Goal: Use online tool/utility: Use online tool/utility

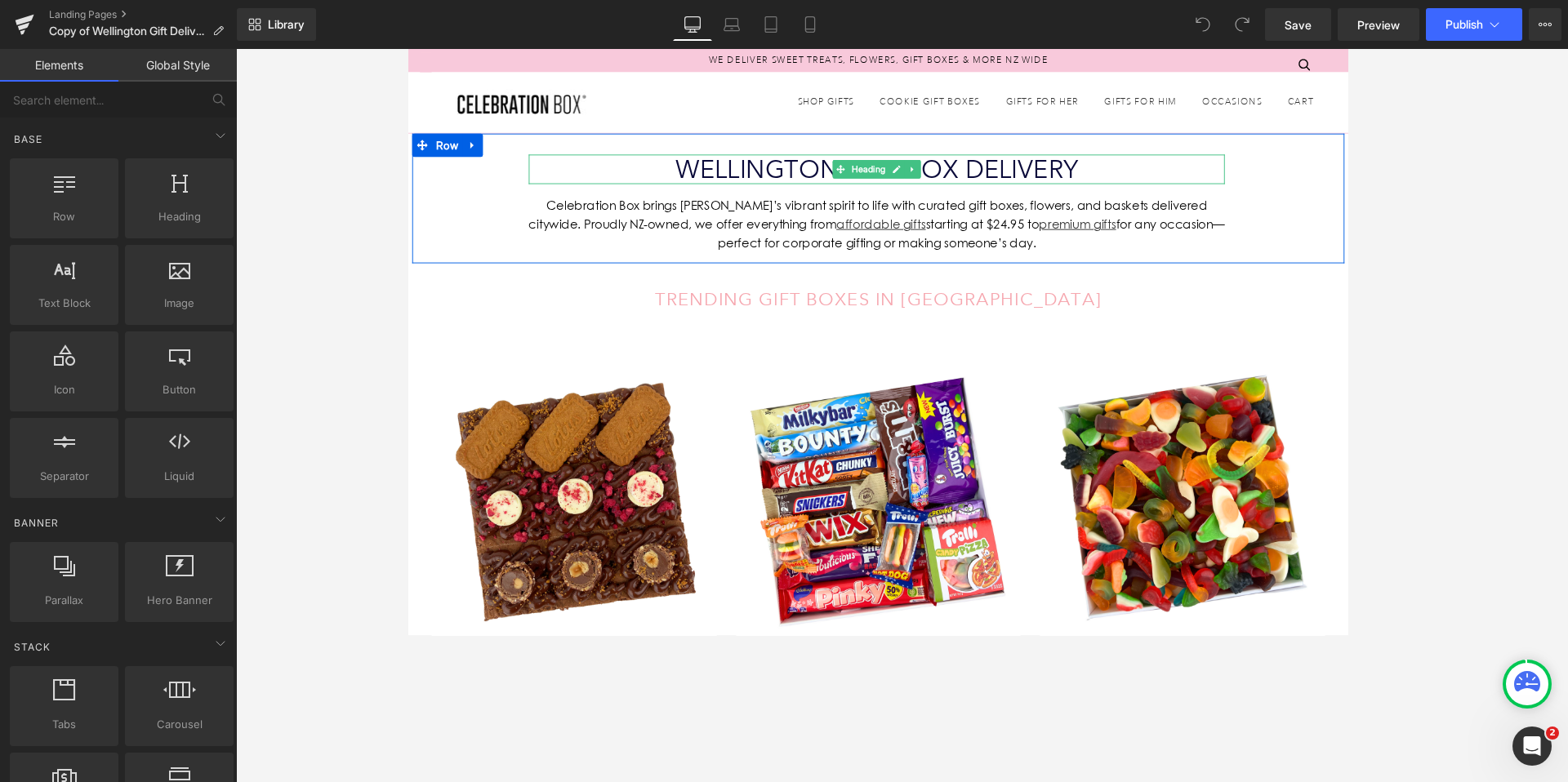
click at [959, 175] on font "wELLINGTON gift box delivery" at bounding box center [899, 174] width 423 height 31
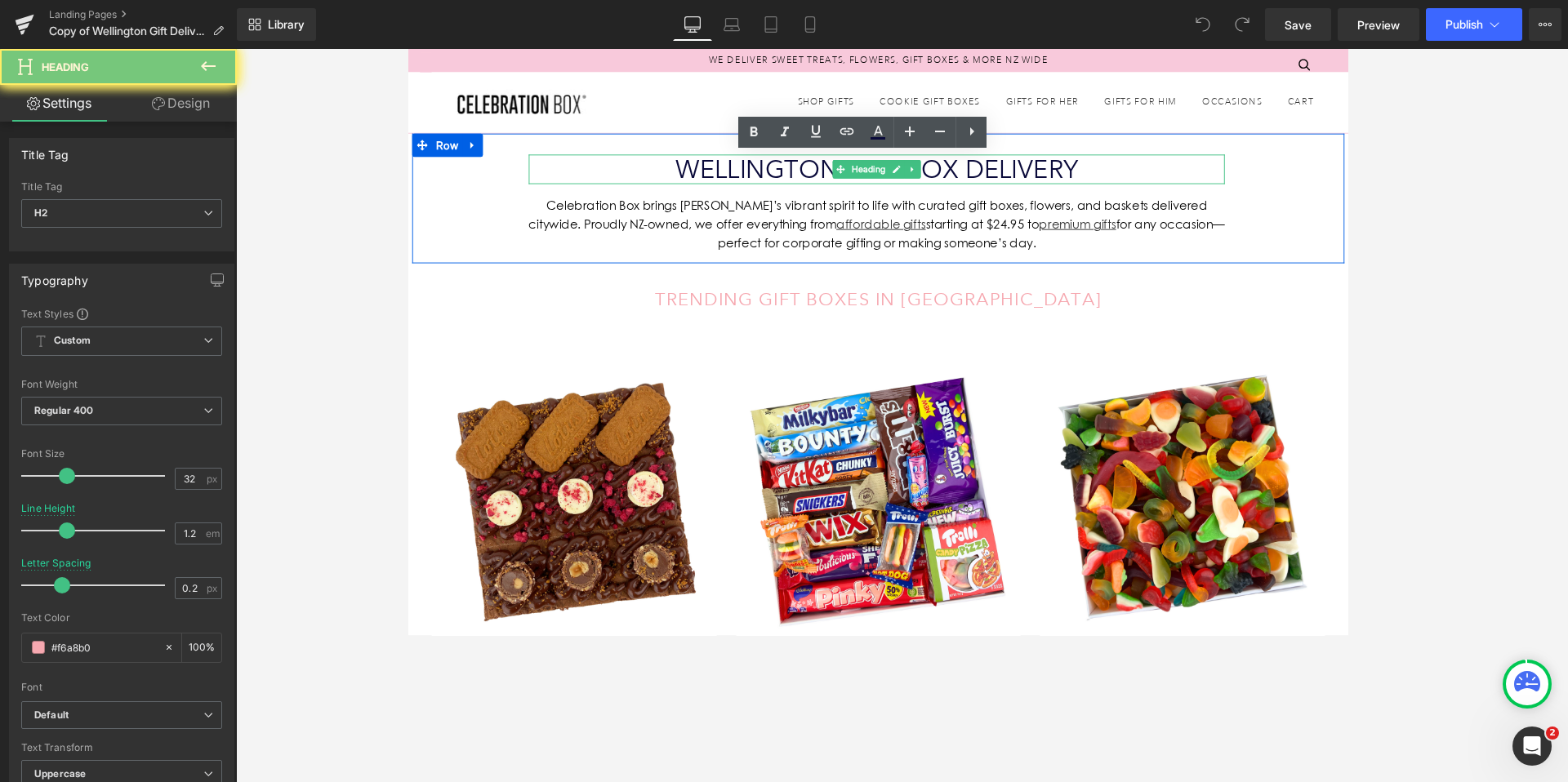
click at [959, 175] on font "wELLINGTON gift box delivery" at bounding box center [899, 174] width 423 height 31
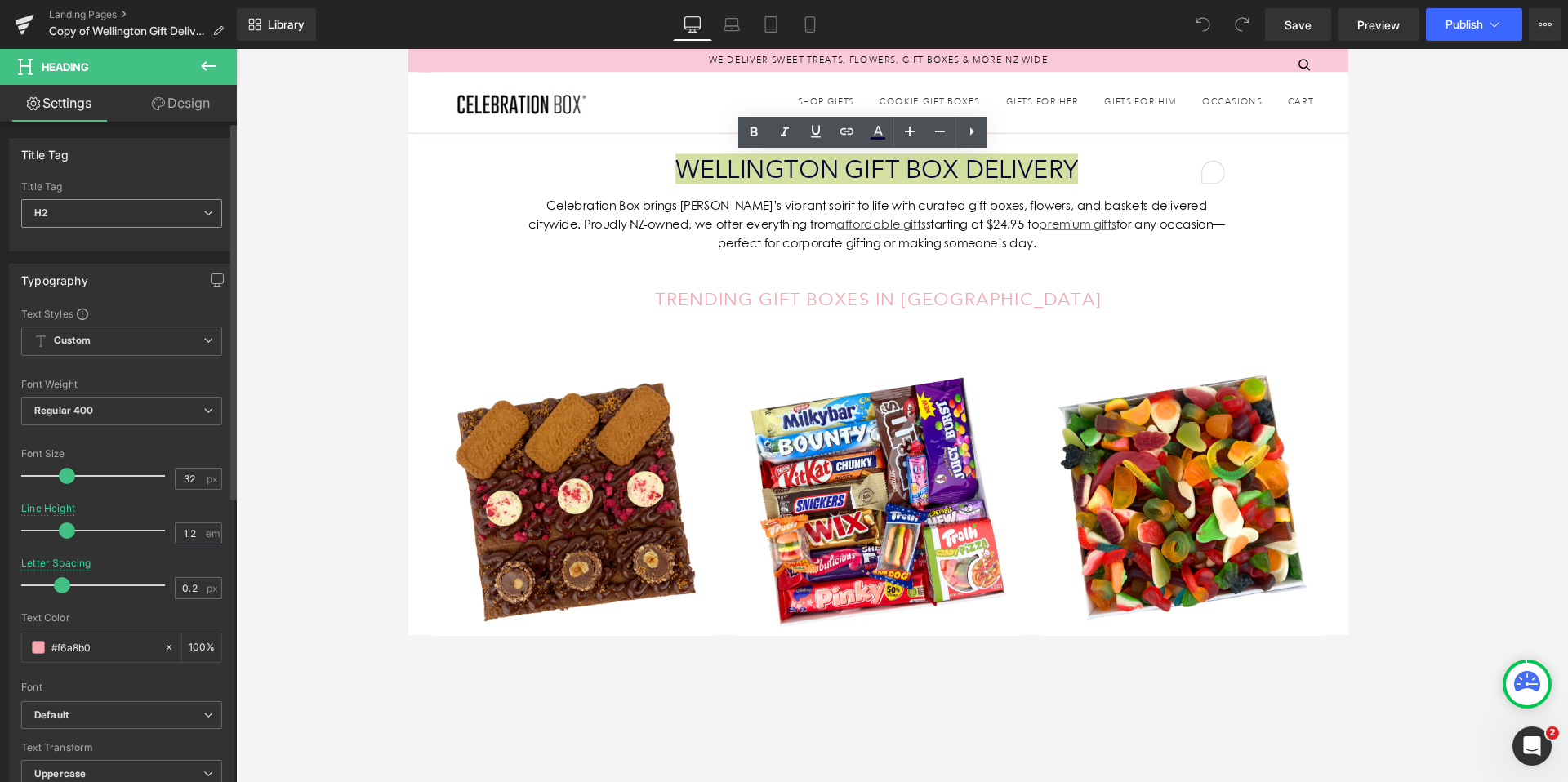
click at [204, 216] on icon at bounding box center [208, 213] width 10 height 10
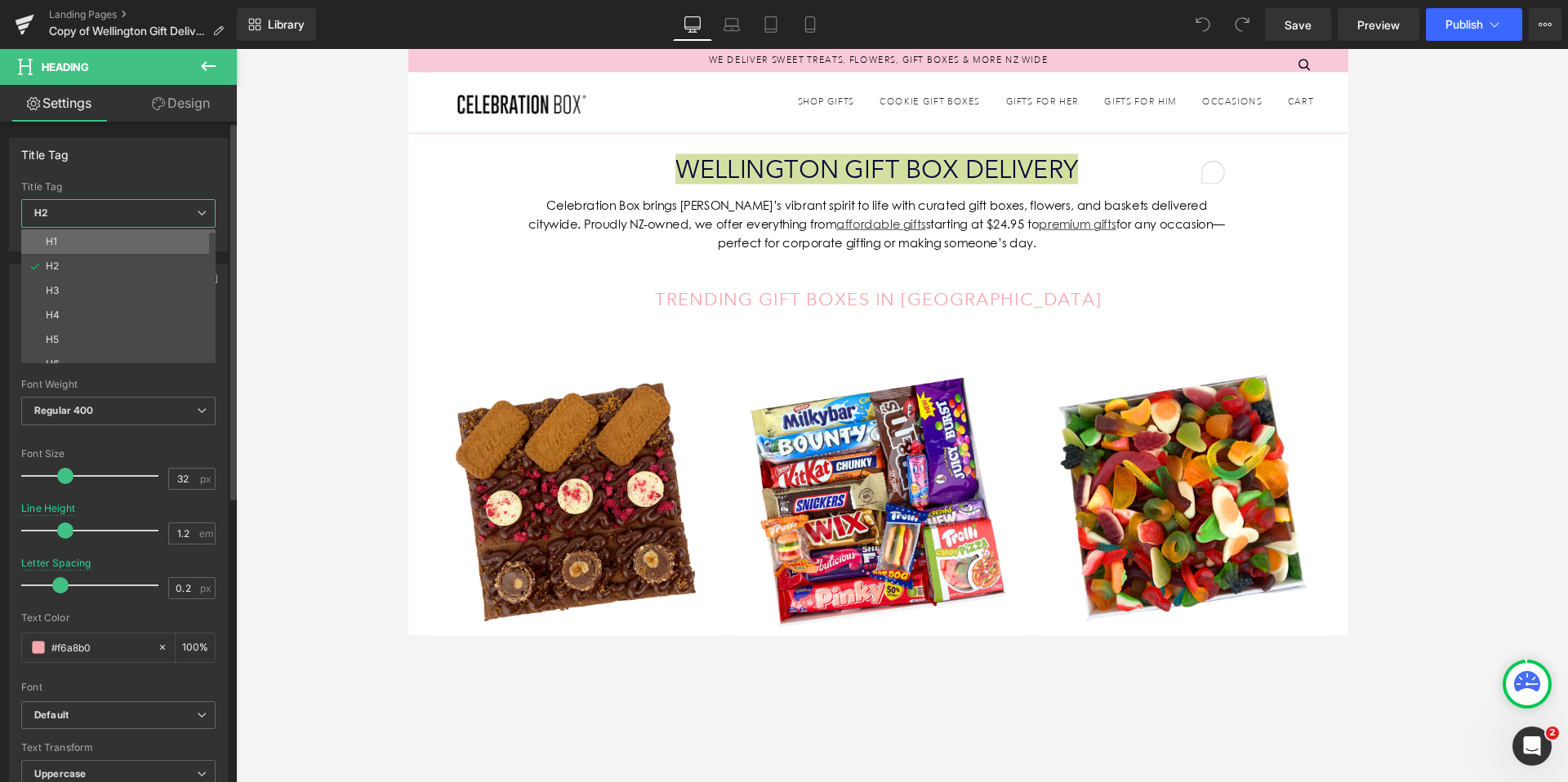
click at [68, 244] on li "H1" at bounding box center [122, 242] width 202 height 25
type input "22"
type input "1.5"
type input "0"
type input "#3d4246"
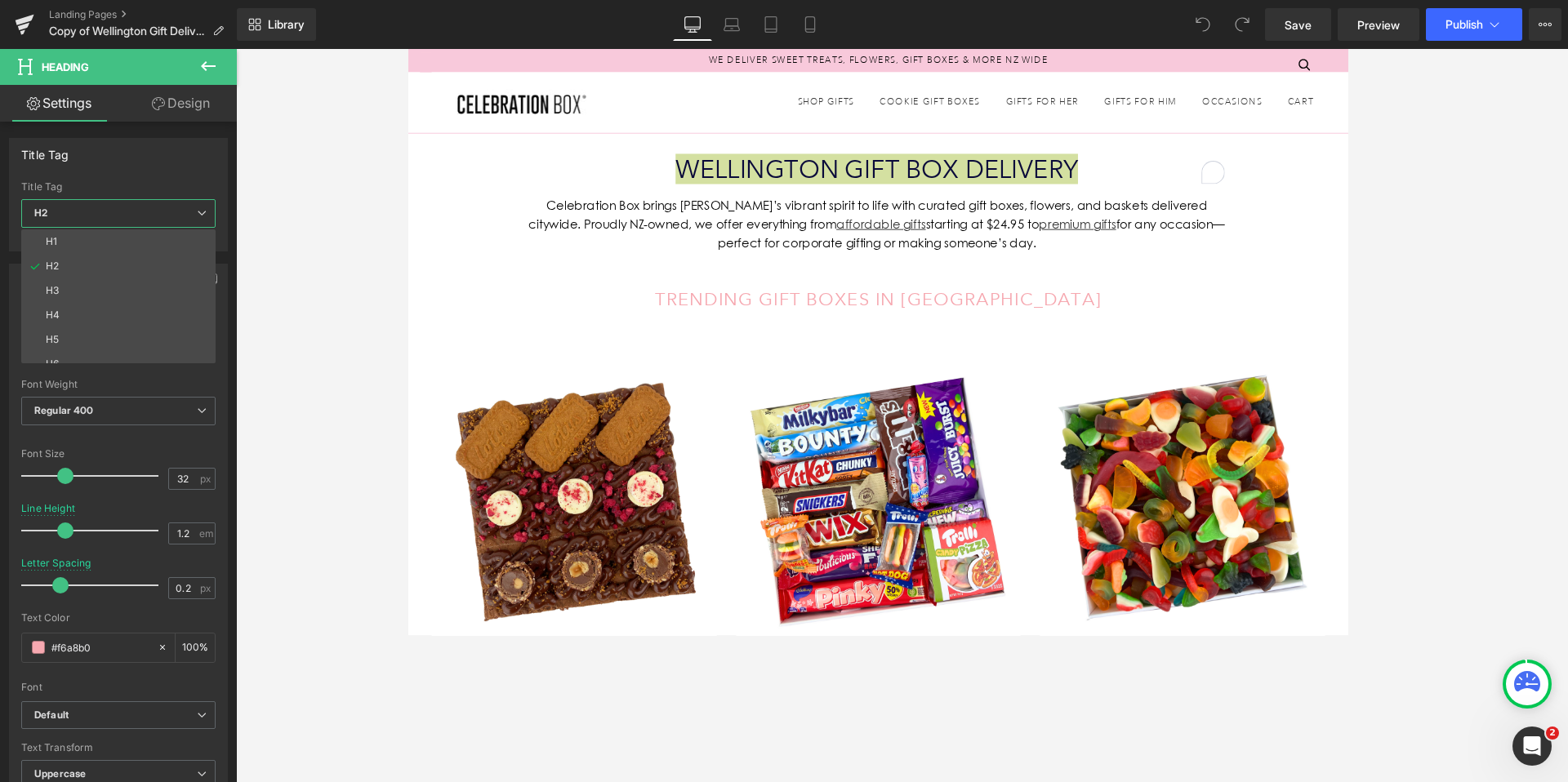
type input "100"
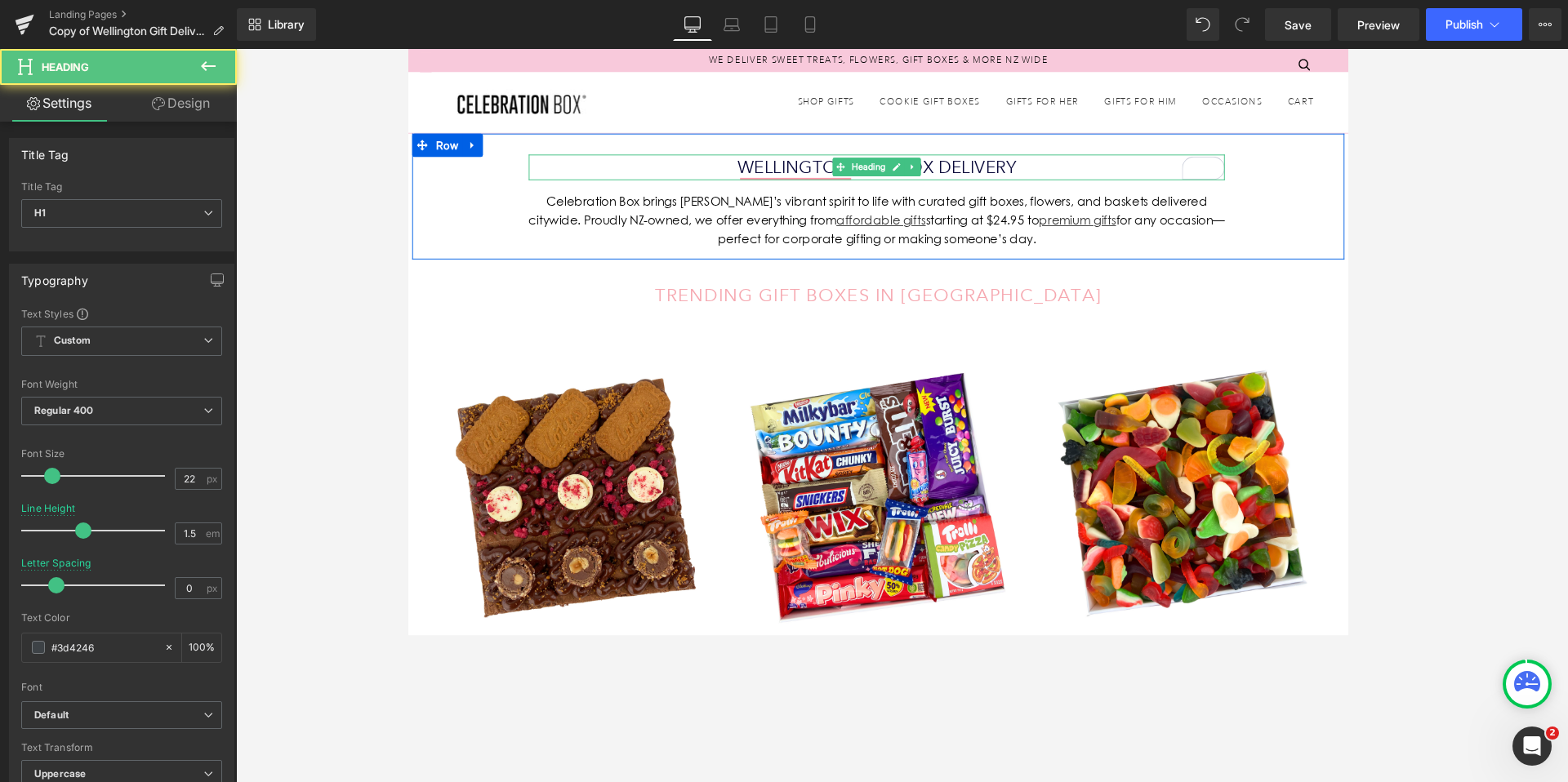
click at [1013, 177] on font "wELLINGTON gift box delivery" at bounding box center [899, 173] width 292 height 22
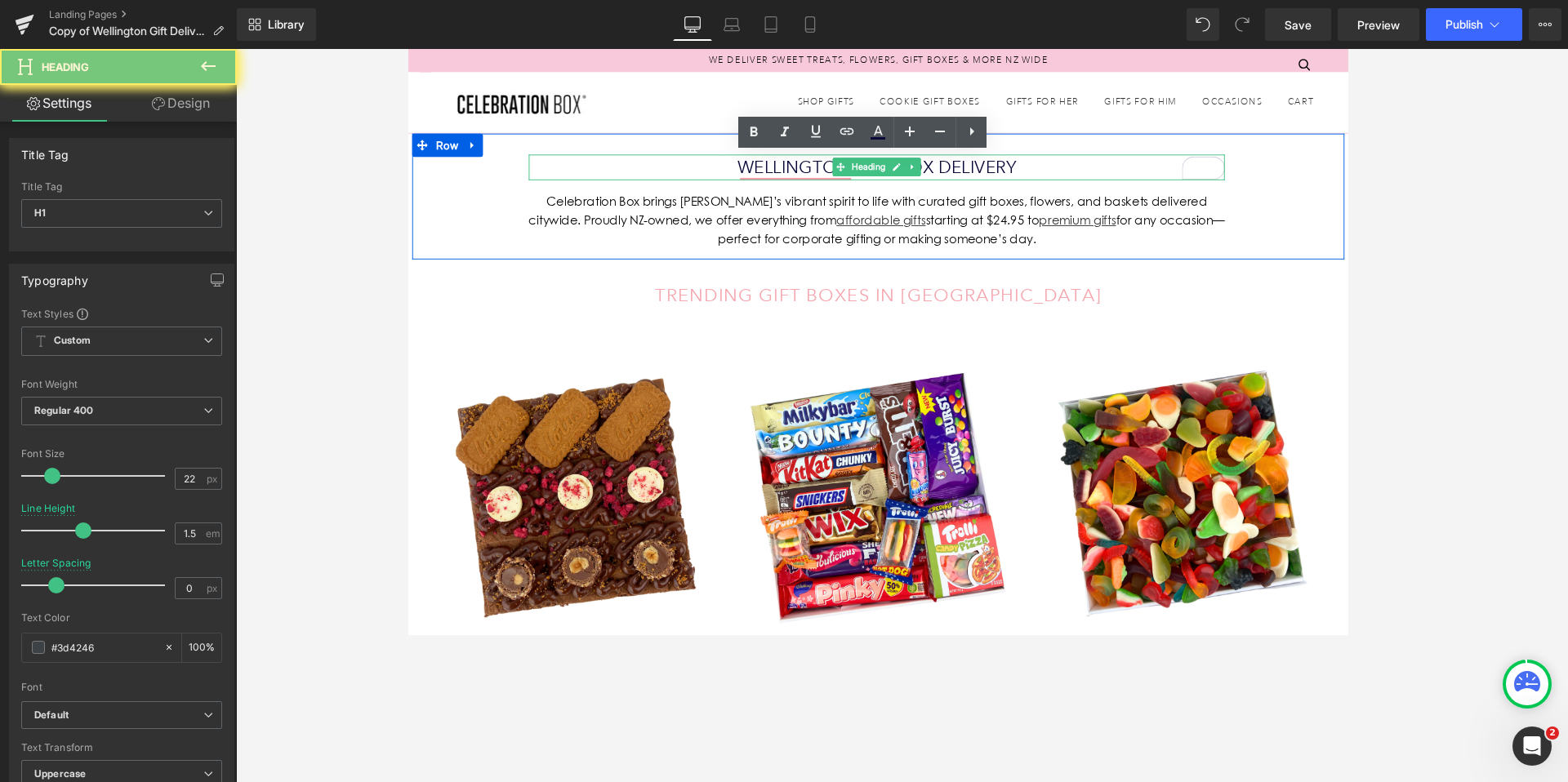
click at [1013, 177] on font "wELLINGTON gift box delivery" at bounding box center [899, 173] width 292 height 22
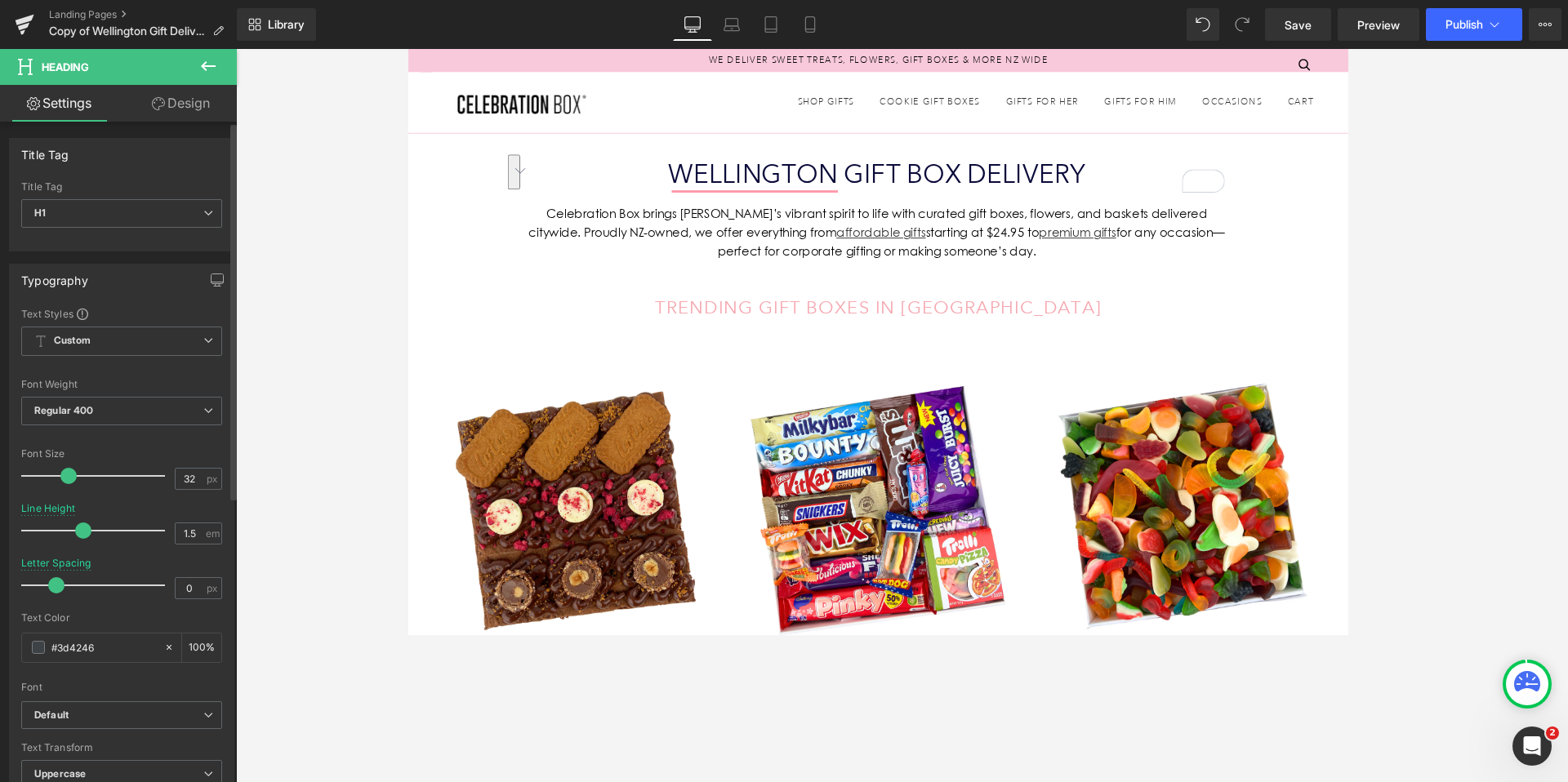
type input "31"
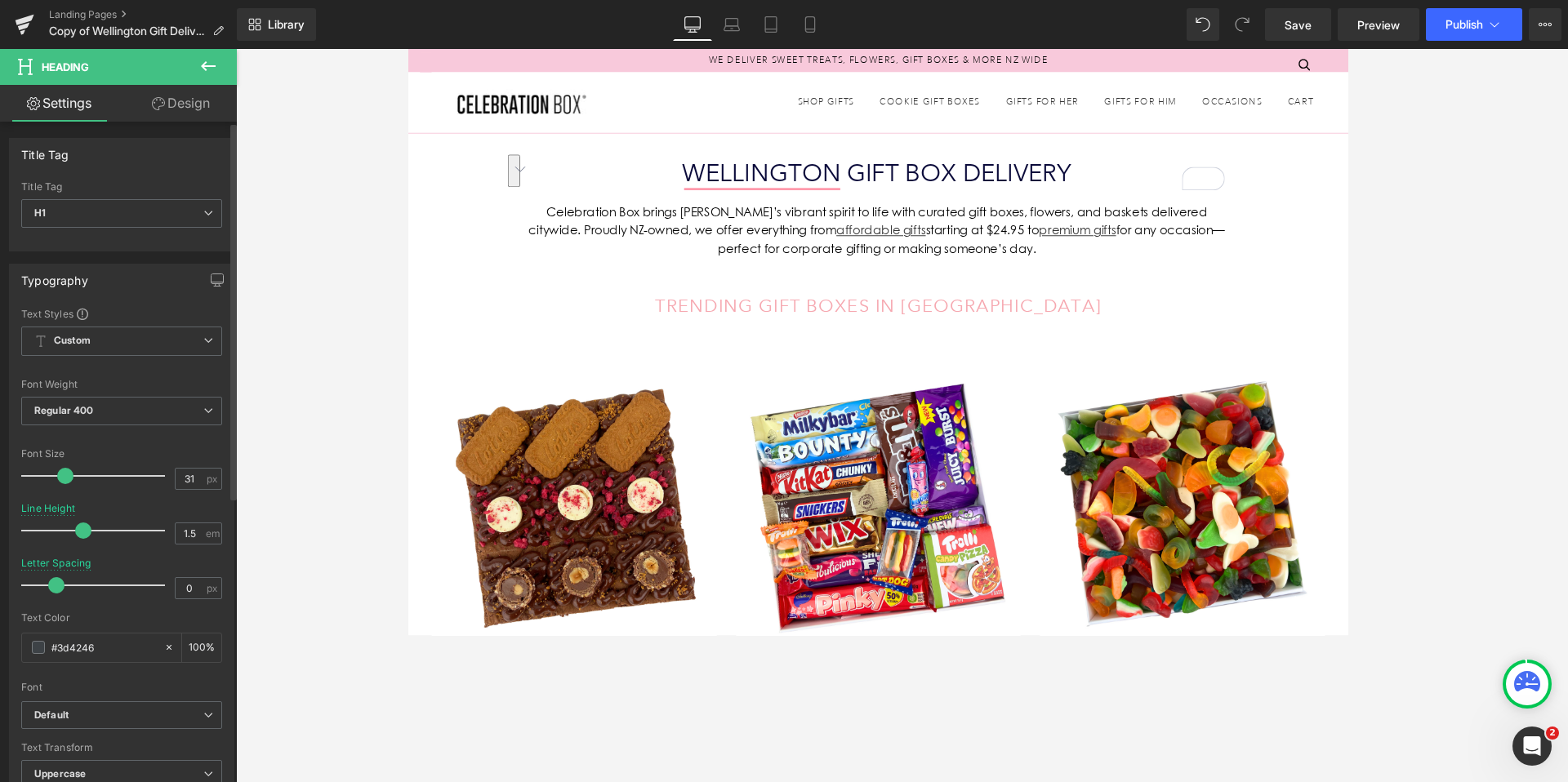
drag, startPoint x: 50, startPoint y: 475, endPoint x: 63, endPoint y: 475, distance: 13.0
click at [63, 475] on span at bounding box center [65, 476] width 16 height 16
